Goal: Task Accomplishment & Management: Use online tool/utility

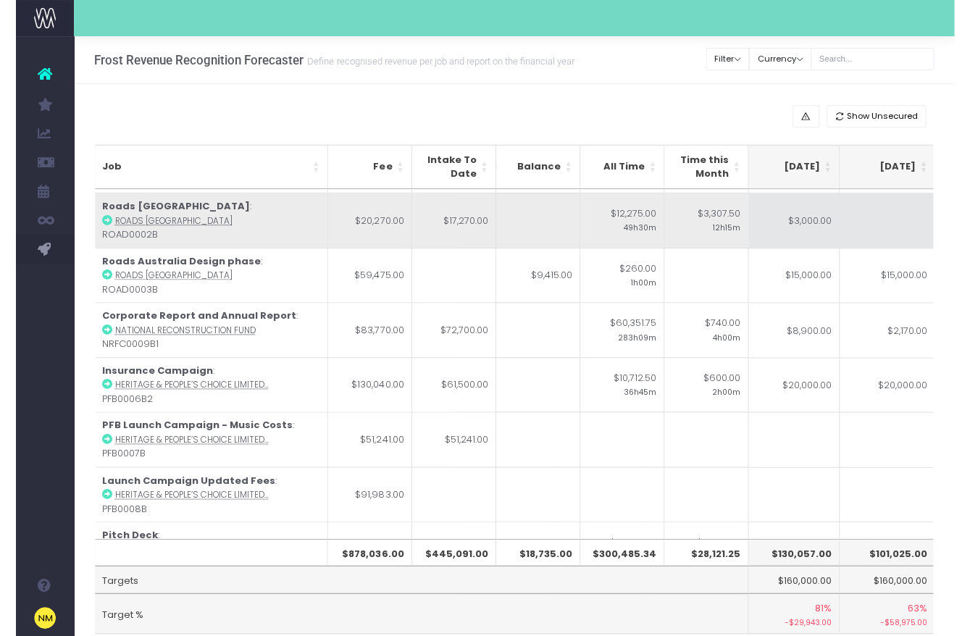
scroll to position [51, 292]
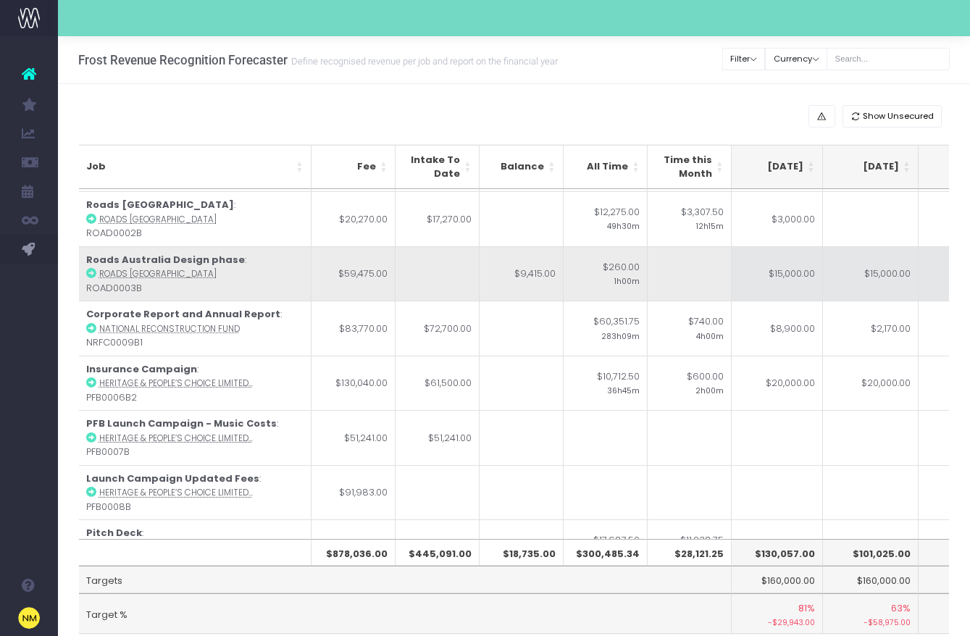
click at [769, 270] on td "$15,000.00" at bounding box center [775, 273] width 96 height 55
type input "$15,000.00"
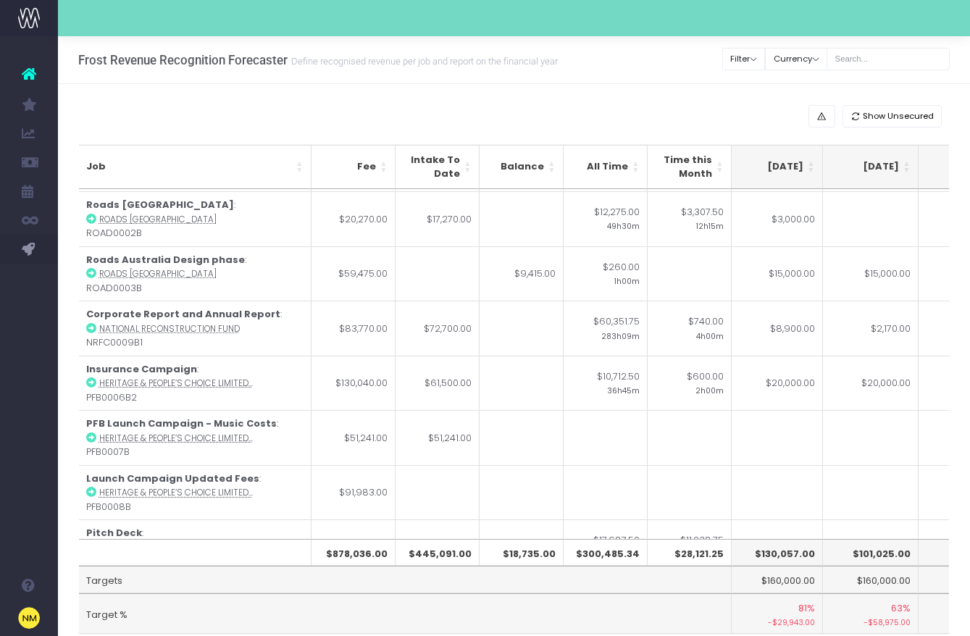
click at [70, 271] on div "Job Fee Intake To Date Balance All Time Time this Month [DATE] [DATE] [DATE] Se…" at bounding box center [514, 389] width 892 height 509
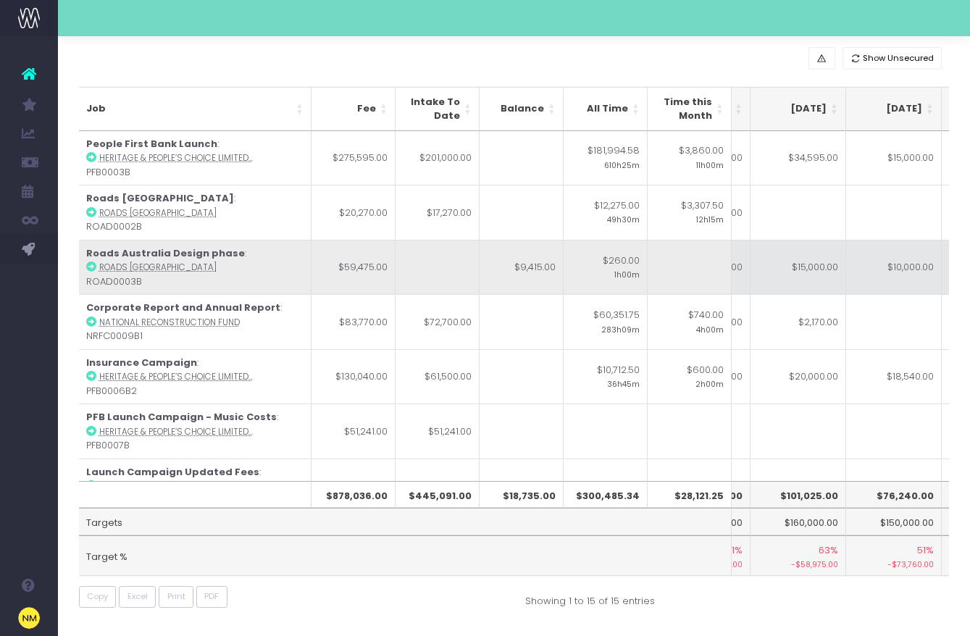
scroll to position [0, 332]
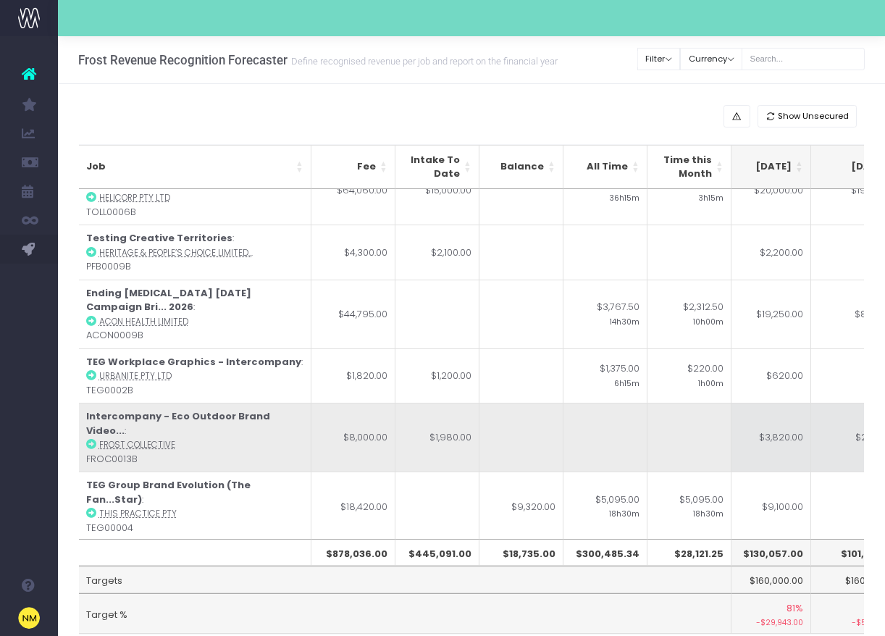
scroll to position [0, 312]
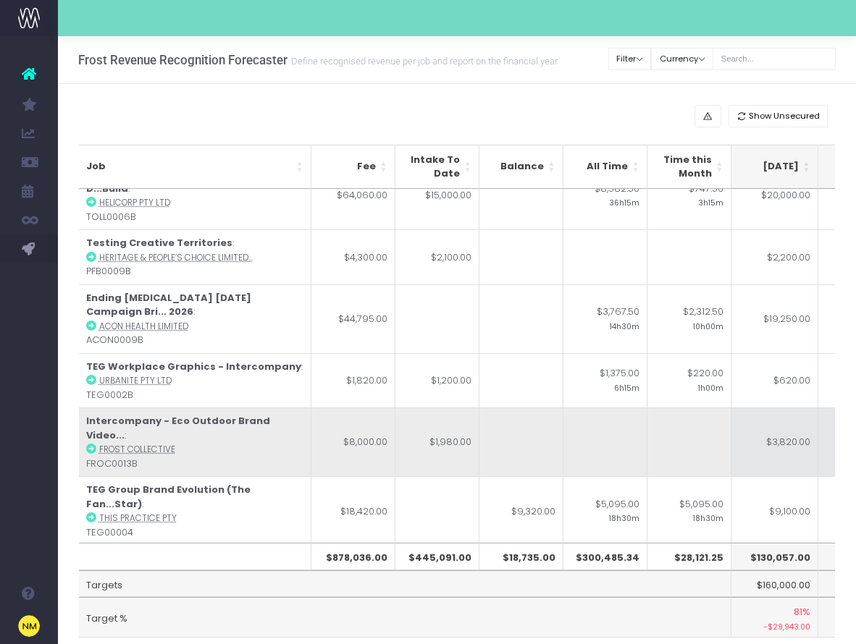
click at [787, 408] on td "$3,820.00" at bounding box center [771, 442] width 96 height 69
type input "$3,820.00"
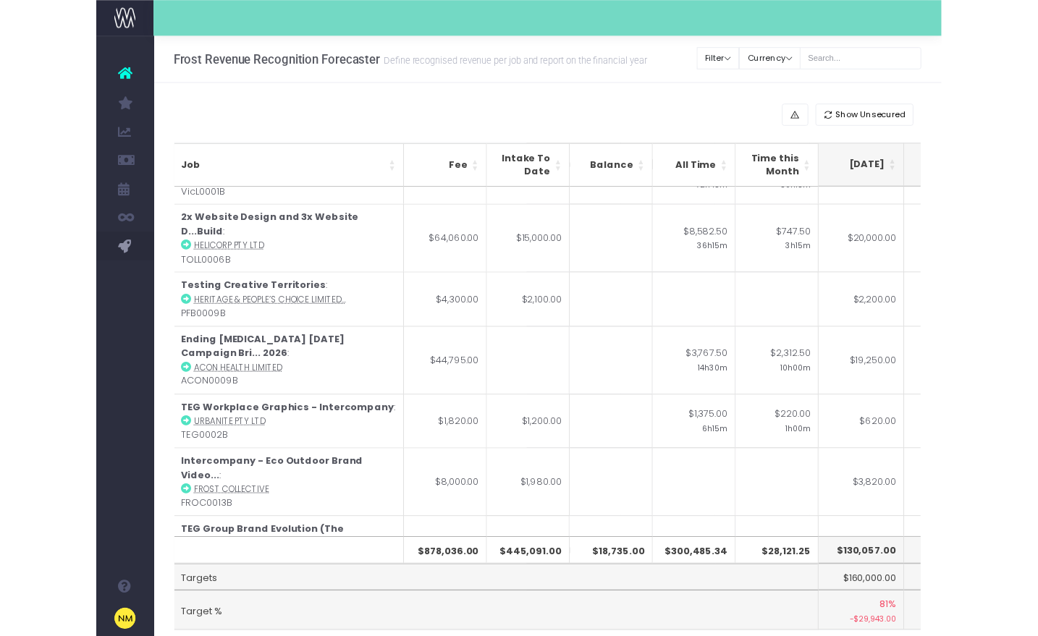
scroll to position [466, 296]
